Goal: Download file/media

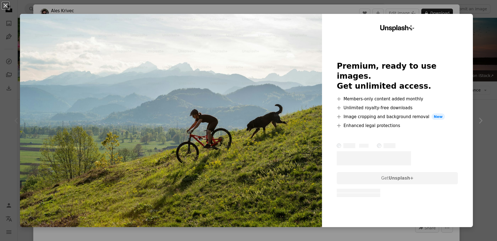
scroll to position [83, 0]
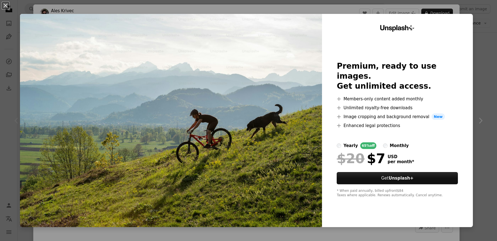
click at [482, 99] on div "An X shape Unsplash+ Premium, ready to use images. Get unlimited access. A plus…" at bounding box center [248, 120] width 497 height 241
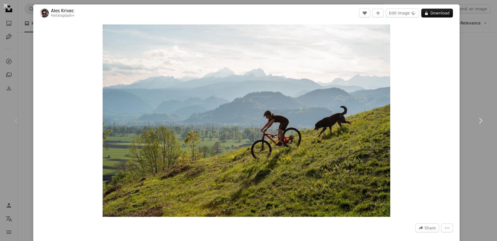
click at [5, 5] on button "An X shape" at bounding box center [5, 5] width 7 height 7
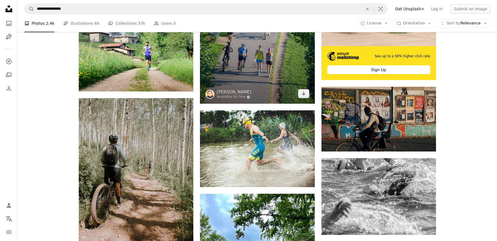
scroll to position [221, 0]
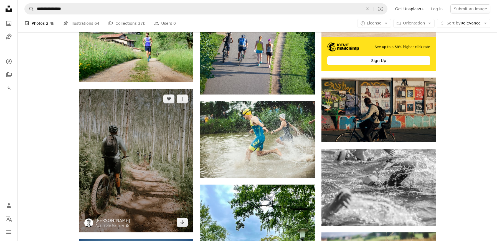
click at [165, 145] on img at bounding box center [136, 160] width 115 height 143
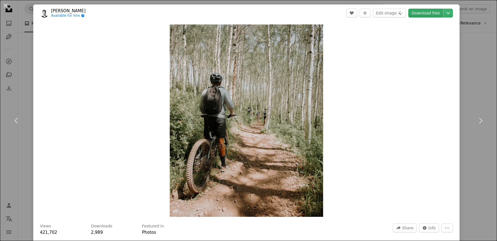
click at [429, 13] on link "Download free" at bounding box center [425, 13] width 35 height 9
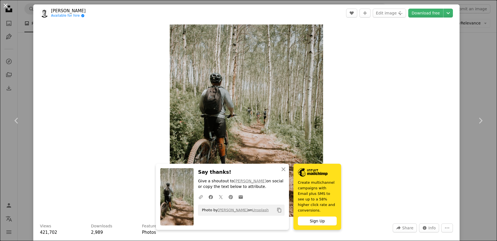
click at [6, 4] on button "An X shape" at bounding box center [5, 5] width 7 height 7
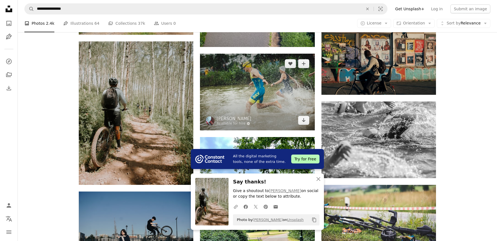
scroll to position [269, 0]
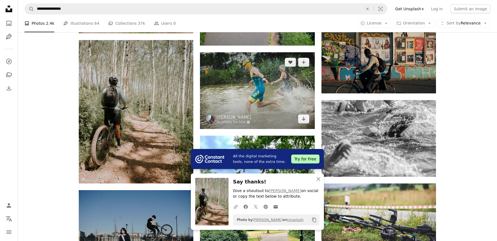
click at [289, 104] on img at bounding box center [257, 90] width 115 height 76
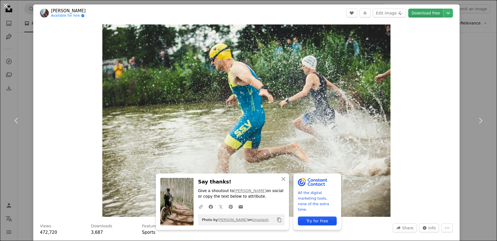
click at [425, 13] on link "Download free" at bounding box center [425, 13] width 35 height 9
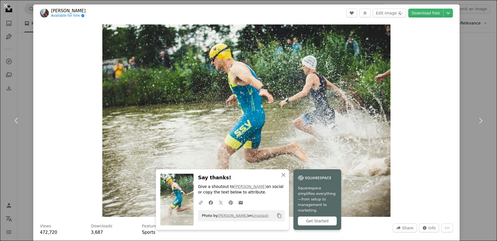
click at [413, 169] on div "Zoom in" at bounding box center [246, 121] width 426 height 198
click at [436, 227] on span "Info" at bounding box center [432, 227] width 7 height 8
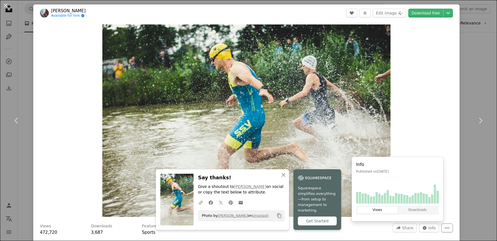
click at [450, 227] on icon "More Actions" at bounding box center [447, 227] width 5 height 5
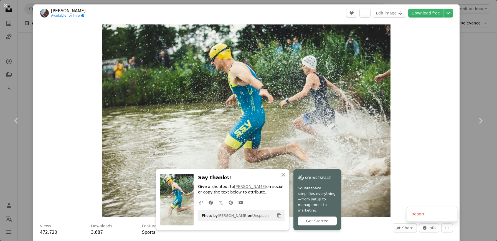
click at [452, 13] on dialog "An X shape Chevron left Chevron right An X shape Close Say thanks! Give a shout…" at bounding box center [248, 120] width 497 height 241
click at [63, 147] on div "Zoom in" at bounding box center [246, 121] width 426 height 198
click at [6, 5] on button "An X shape" at bounding box center [5, 5] width 7 height 7
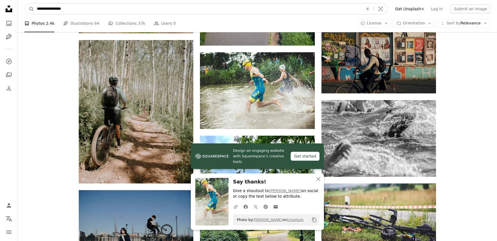
click at [149, 8] on input "**********" at bounding box center [197, 9] width 327 height 11
type input "*******"
click at [29, 9] on button "A magnifying glass" at bounding box center [29, 9] width 9 height 11
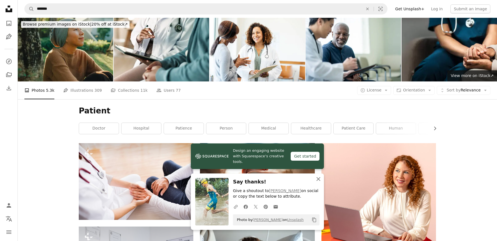
click at [319, 180] on icon "An X shape" at bounding box center [318, 178] width 7 height 7
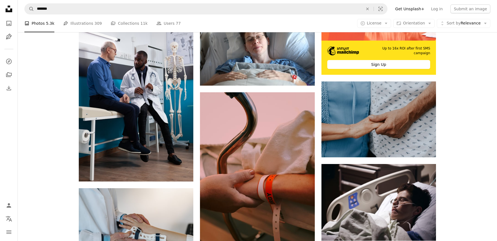
scroll to position [149, 0]
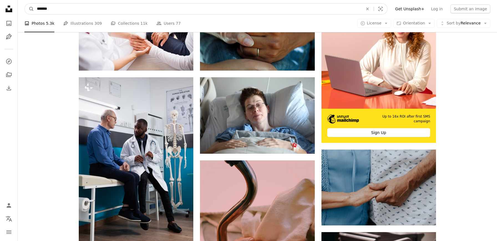
click at [76, 7] on input "*******" at bounding box center [197, 9] width 327 height 11
type input "**********"
click at [29, 9] on button "A magnifying glass" at bounding box center [29, 9] width 9 height 11
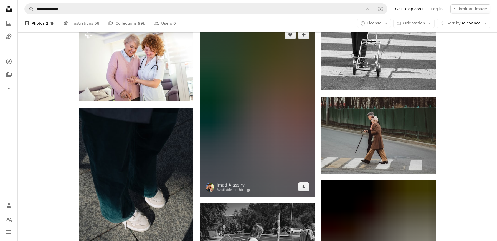
scroll to position [381, 0]
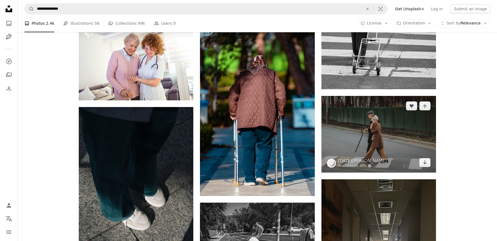
click at [386, 148] on img at bounding box center [379, 134] width 115 height 76
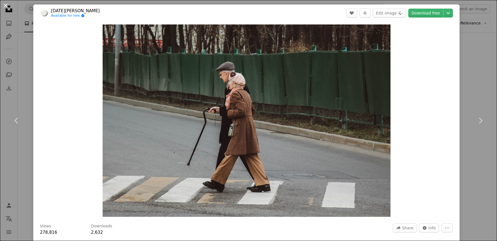
click at [5, 3] on button "An X shape" at bounding box center [5, 5] width 7 height 7
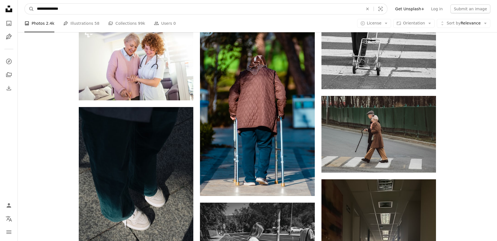
click at [69, 6] on input "**********" at bounding box center [197, 9] width 327 height 11
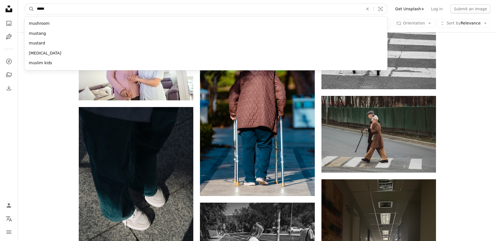
type input "******"
click at [29, 9] on button "A magnifying glass" at bounding box center [29, 9] width 9 height 11
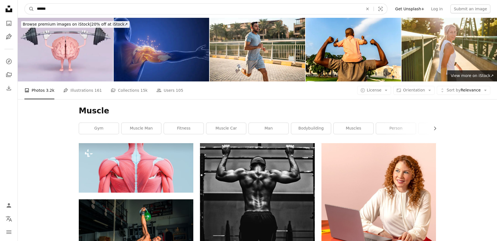
click at [68, 7] on input "******" at bounding box center [197, 9] width 327 height 11
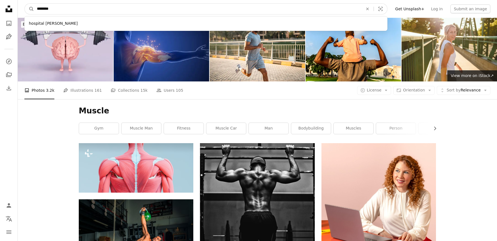
type input "********"
click at [29, 9] on button "A magnifying glass" at bounding box center [29, 9] width 9 height 11
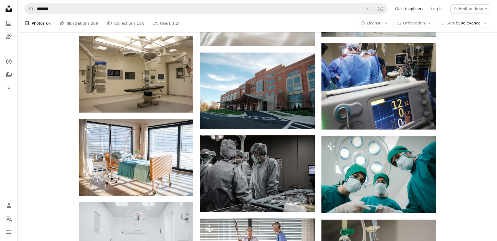
scroll to position [342, 0]
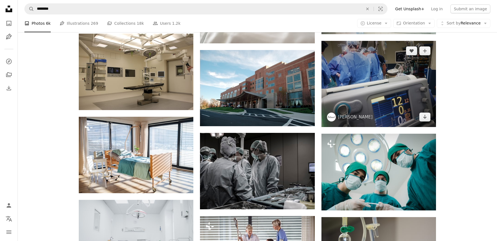
click at [380, 100] on img at bounding box center [379, 84] width 115 height 86
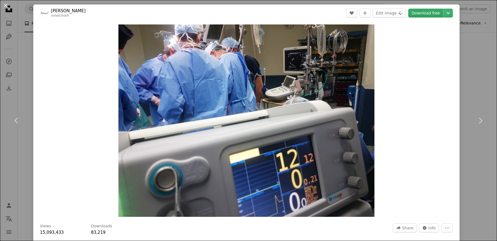
click at [431, 14] on link "Download free" at bounding box center [425, 13] width 35 height 9
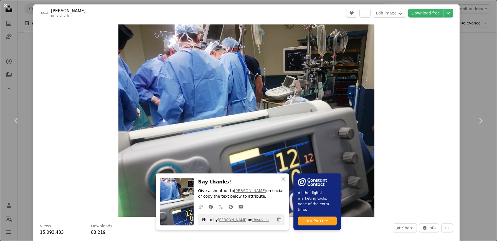
click at [5, 6] on button "An X shape" at bounding box center [5, 5] width 7 height 7
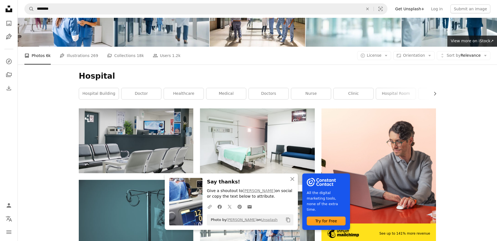
scroll to position [46, 0]
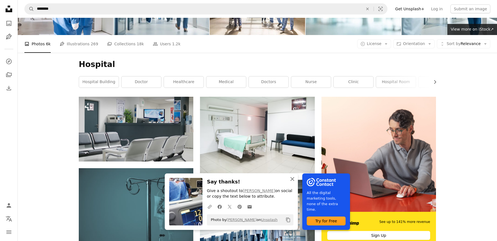
click at [293, 181] on icon "An X shape" at bounding box center [292, 178] width 7 height 7
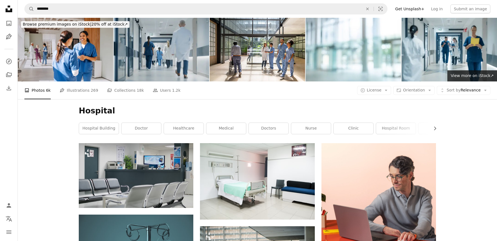
scroll to position [0, 0]
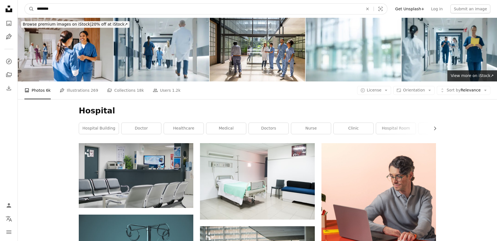
click at [59, 8] on input "********" at bounding box center [197, 9] width 327 height 11
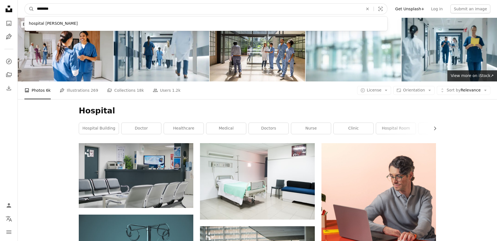
click at [59, 8] on input "********" at bounding box center [197, 9] width 327 height 11
type input "*****"
click at [29, 9] on button "A magnifying glass" at bounding box center [29, 9] width 9 height 11
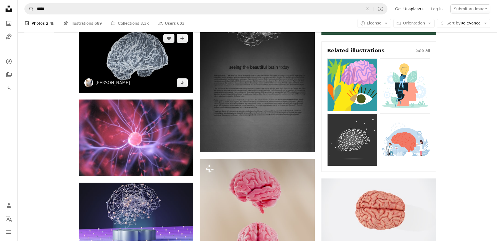
scroll to position [258, 0]
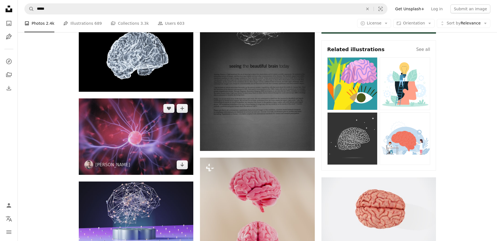
click at [181, 155] on img at bounding box center [136, 136] width 115 height 76
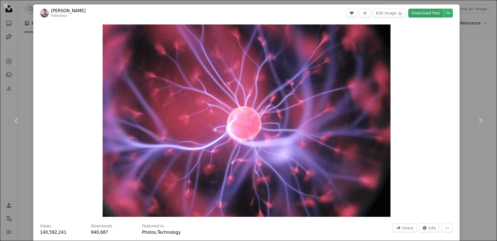
click at [422, 13] on link "Download free" at bounding box center [425, 13] width 35 height 9
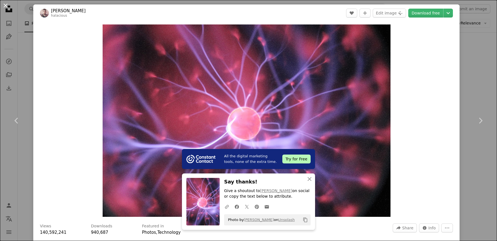
click at [5, 5] on button "An X shape" at bounding box center [5, 5] width 7 height 7
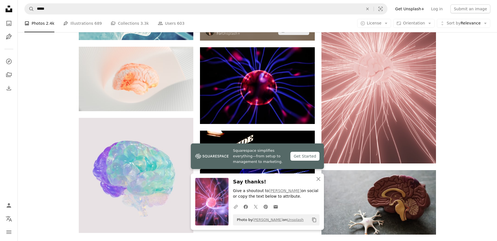
scroll to position [561, 0]
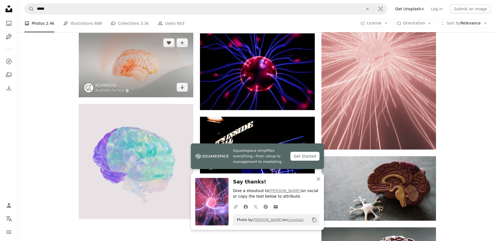
click at [171, 81] on img at bounding box center [136, 65] width 115 height 64
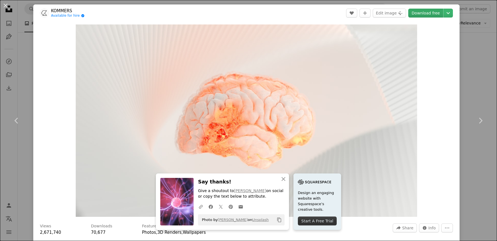
click at [426, 14] on link "Download free" at bounding box center [425, 13] width 35 height 9
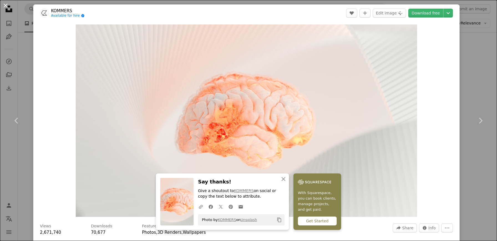
click at [5, 4] on button "An X shape" at bounding box center [5, 5] width 7 height 7
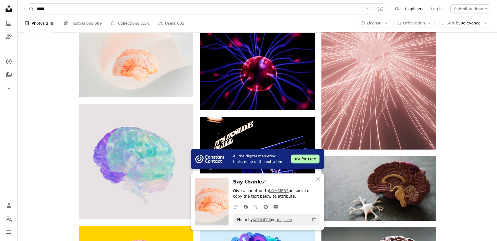
click at [55, 7] on input "*****" at bounding box center [197, 9] width 327 height 11
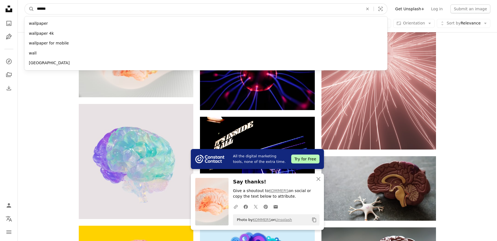
type input "******"
click at [29, 9] on button "A magnifying glass" at bounding box center [29, 9] width 9 height 11
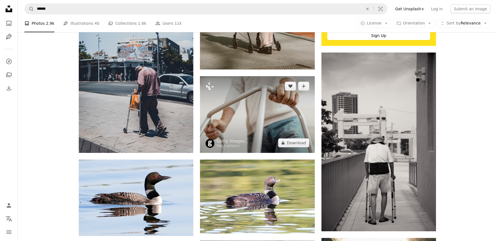
scroll to position [245, 0]
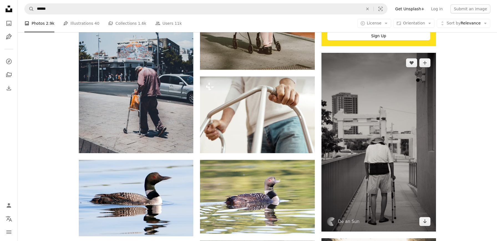
click at [399, 133] on img at bounding box center [379, 142] width 115 height 178
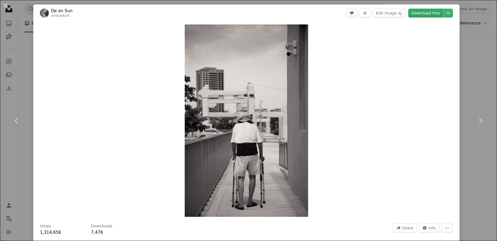
click at [427, 13] on link "Download free" at bounding box center [425, 13] width 35 height 9
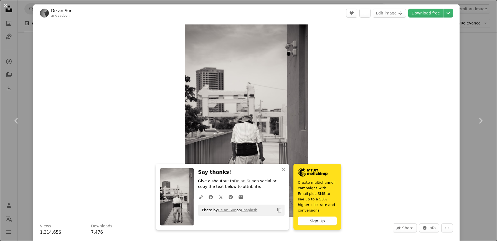
click at [140, 15] on header "De an Sun andyadcon A heart A plus sign Edit image Plus sign for Unsplash+ Down…" at bounding box center [246, 12] width 426 height 17
click at [7, 5] on button "An X shape" at bounding box center [5, 5] width 7 height 7
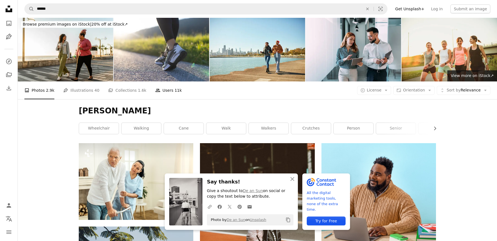
scroll to position [1, 0]
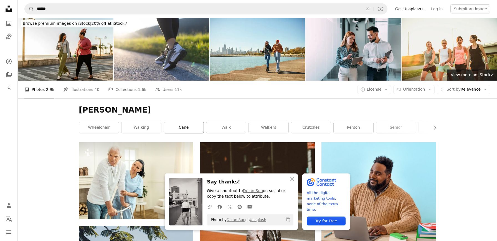
click at [188, 128] on link "cane" at bounding box center [184, 127] width 40 height 11
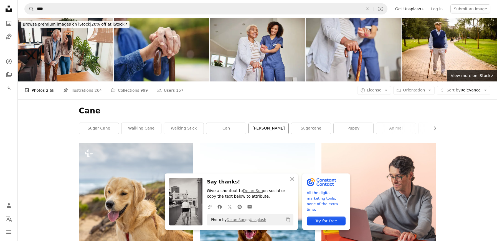
click at [268, 129] on link "[PERSON_NAME]" at bounding box center [269, 128] width 40 height 11
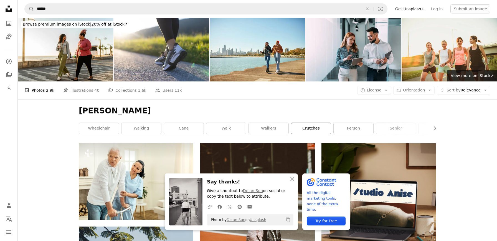
click at [307, 128] on link "crutches" at bounding box center [311, 128] width 40 height 11
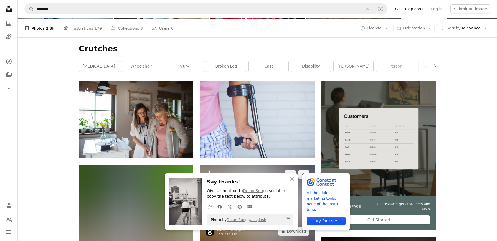
scroll to position [58, 0]
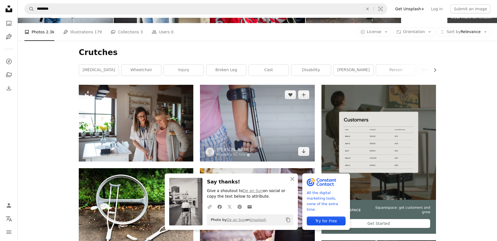
click at [274, 126] on img at bounding box center [257, 123] width 115 height 77
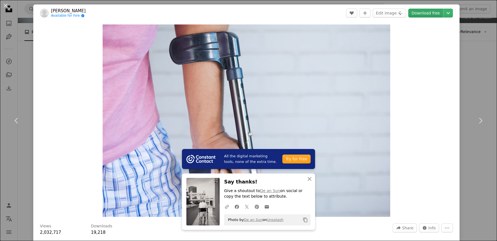
click at [426, 15] on link "Download free" at bounding box center [425, 13] width 35 height 9
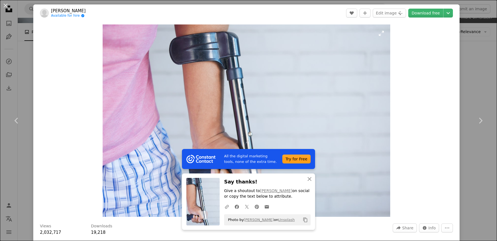
click at [177, 135] on img "Zoom in on this image" at bounding box center [247, 120] width 288 height 192
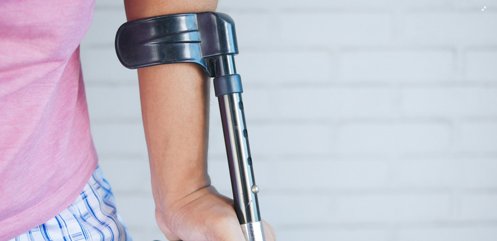
scroll to position [46, 0]
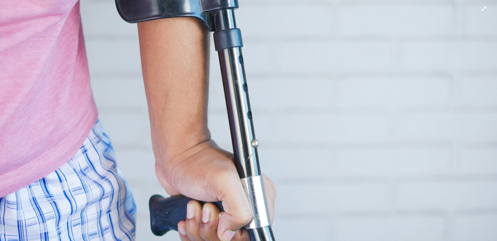
click at [176, 75] on img "Zoom out on this image" at bounding box center [249, 120] width 498 height 332
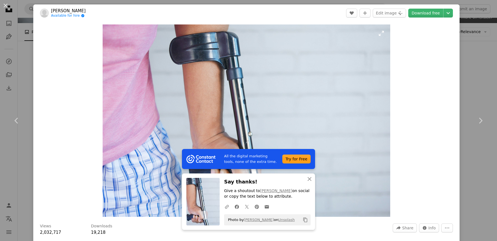
click at [124, 33] on img "Zoom in on this image" at bounding box center [247, 120] width 288 height 192
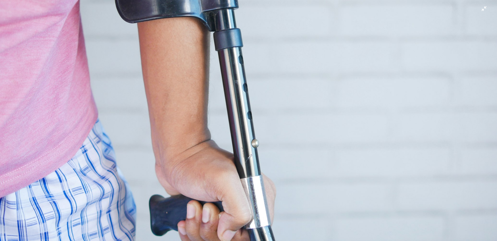
click at [208, 57] on img "Zoom out on this image" at bounding box center [249, 120] width 498 height 332
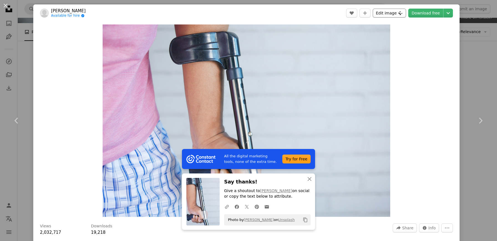
click at [400, 12] on button "Edit image Plus sign for Unsplash+" at bounding box center [389, 13] width 33 height 9
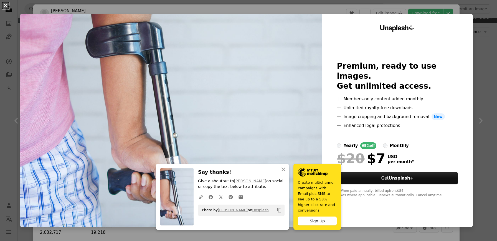
click at [7, 6] on button "An X shape" at bounding box center [5, 5] width 7 height 7
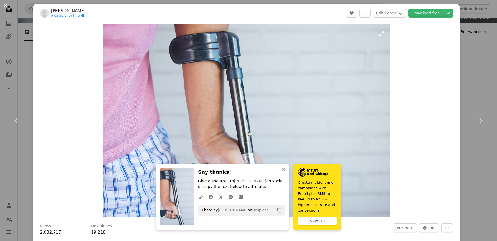
click at [293, 63] on img "Zoom in on this image" at bounding box center [247, 120] width 288 height 192
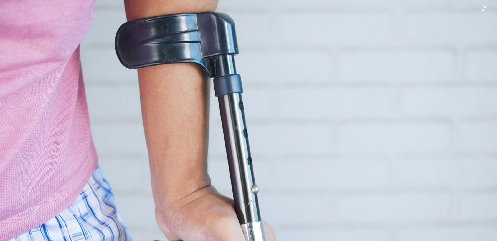
scroll to position [46, 0]
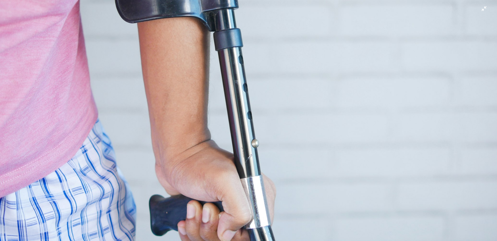
click at [207, 66] on img "Zoom out on this image" at bounding box center [249, 120] width 498 height 332
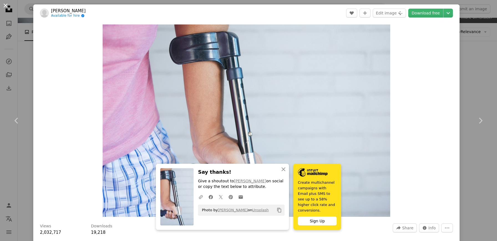
click at [6, 6] on button "An X shape" at bounding box center [5, 5] width 7 height 7
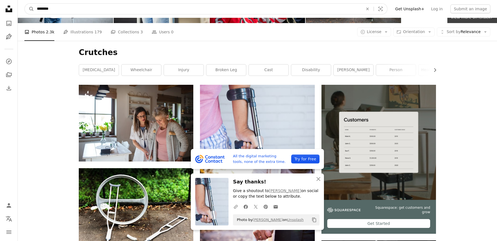
click at [317, 7] on input "********" at bounding box center [197, 9] width 327 height 11
